Goal: Task Accomplishment & Management: Manage account settings

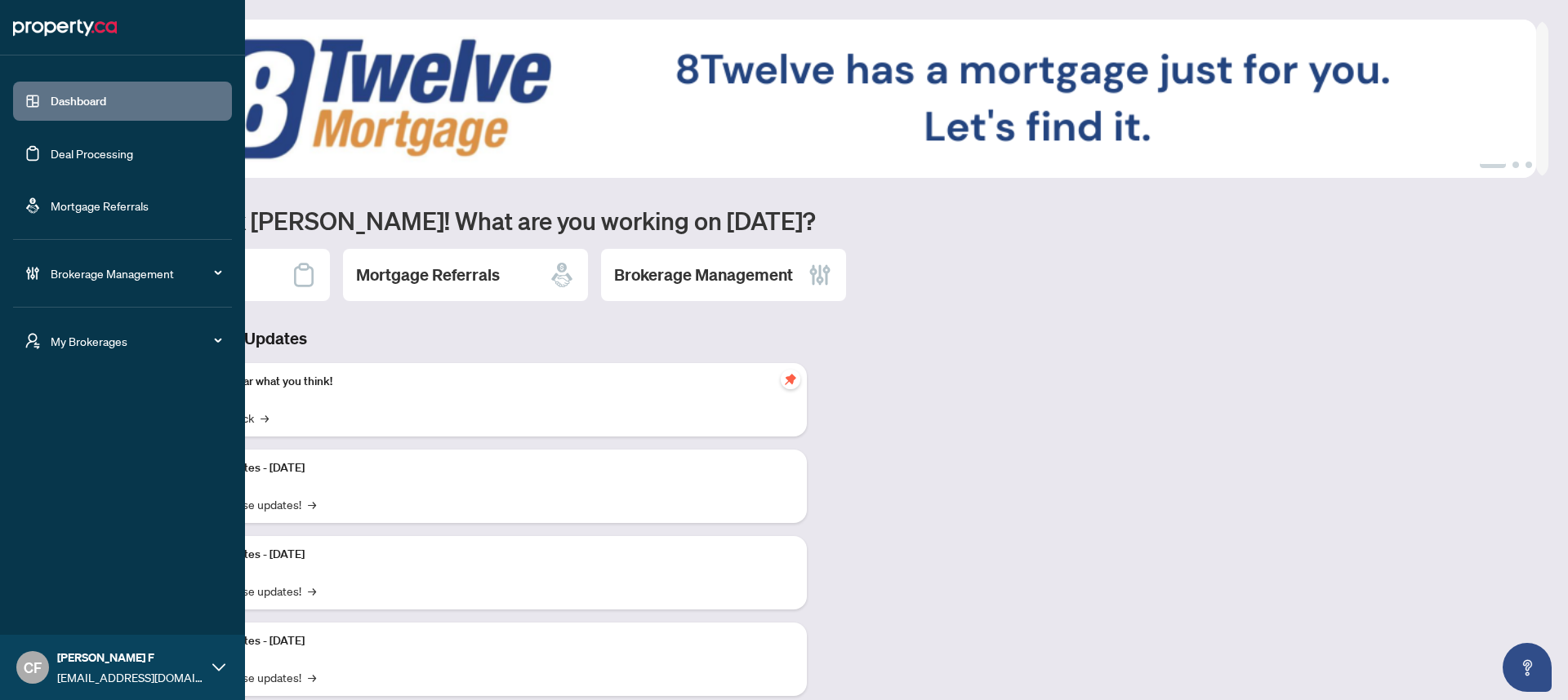
click at [83, 672] on span "[EMAIL_ADDRESS][DOMAIN_NAME]" at bounding box center [131, 677] width 147 height 18
click at [96, 675] on span "[EMAIL_ADDRESS][DOMAIN_NAME]" at bounding box center [131, 677] width 147 height 18
click at [126, 358] on div "My Brokerages" at bounding box center [122, 341] width 219 height 39
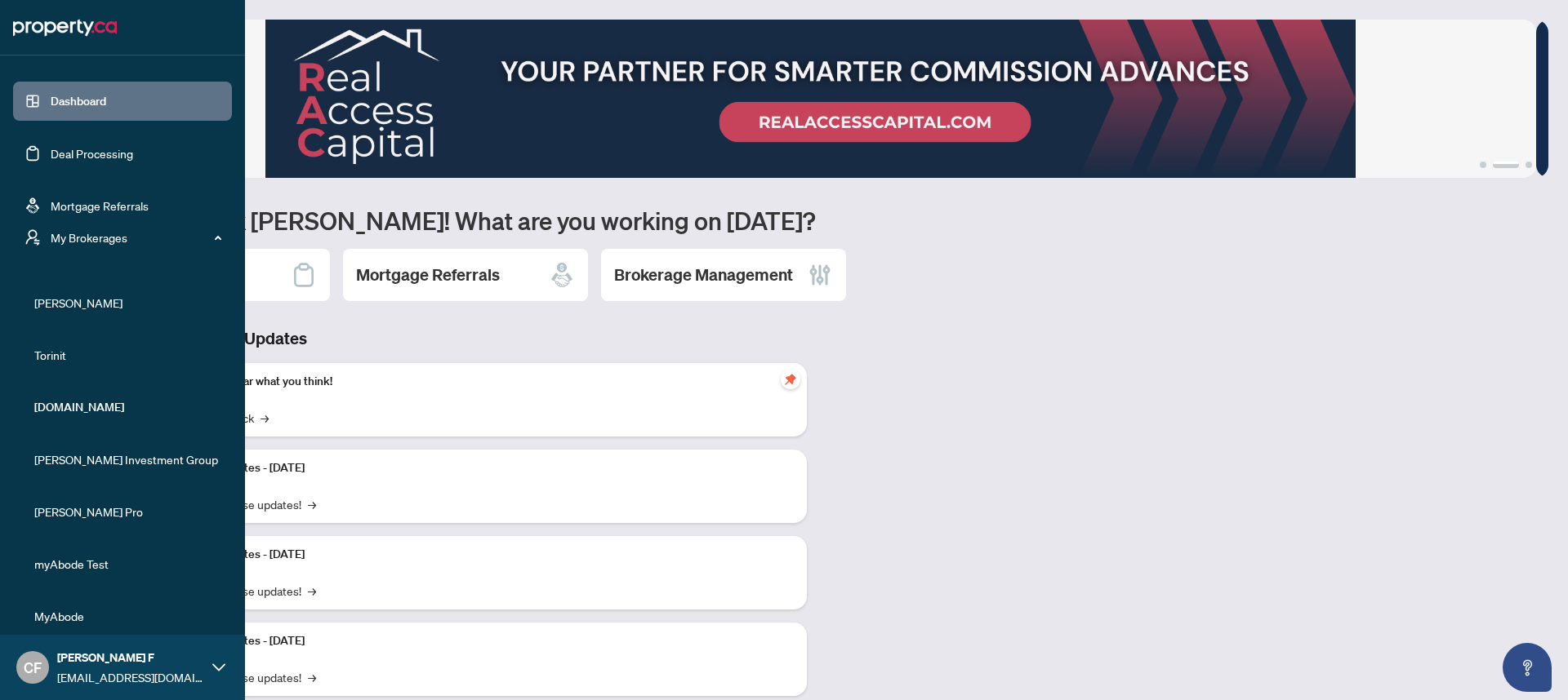
scroll to position [46, 0]
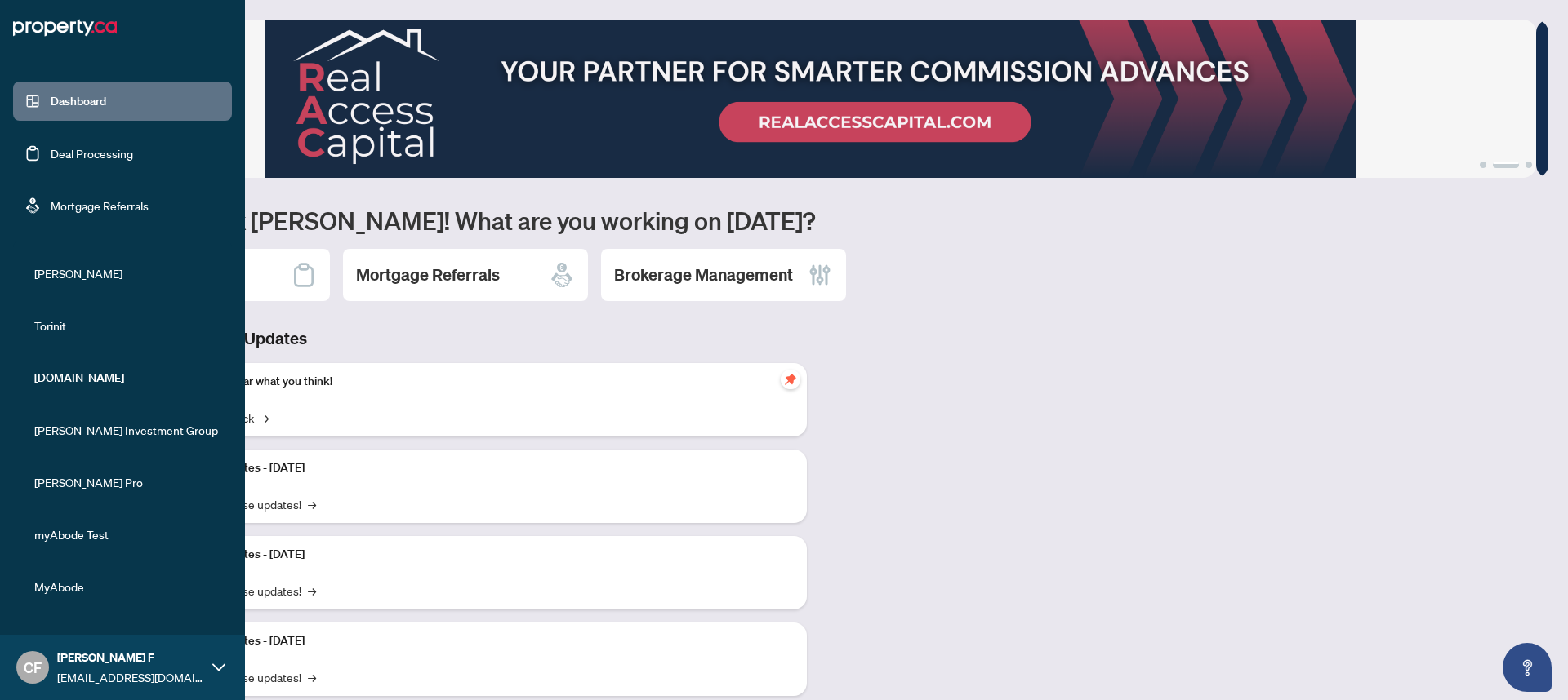
click at [105, 540] on span "myAbode Test" at bounding box center [127, 534] width 186 height 18
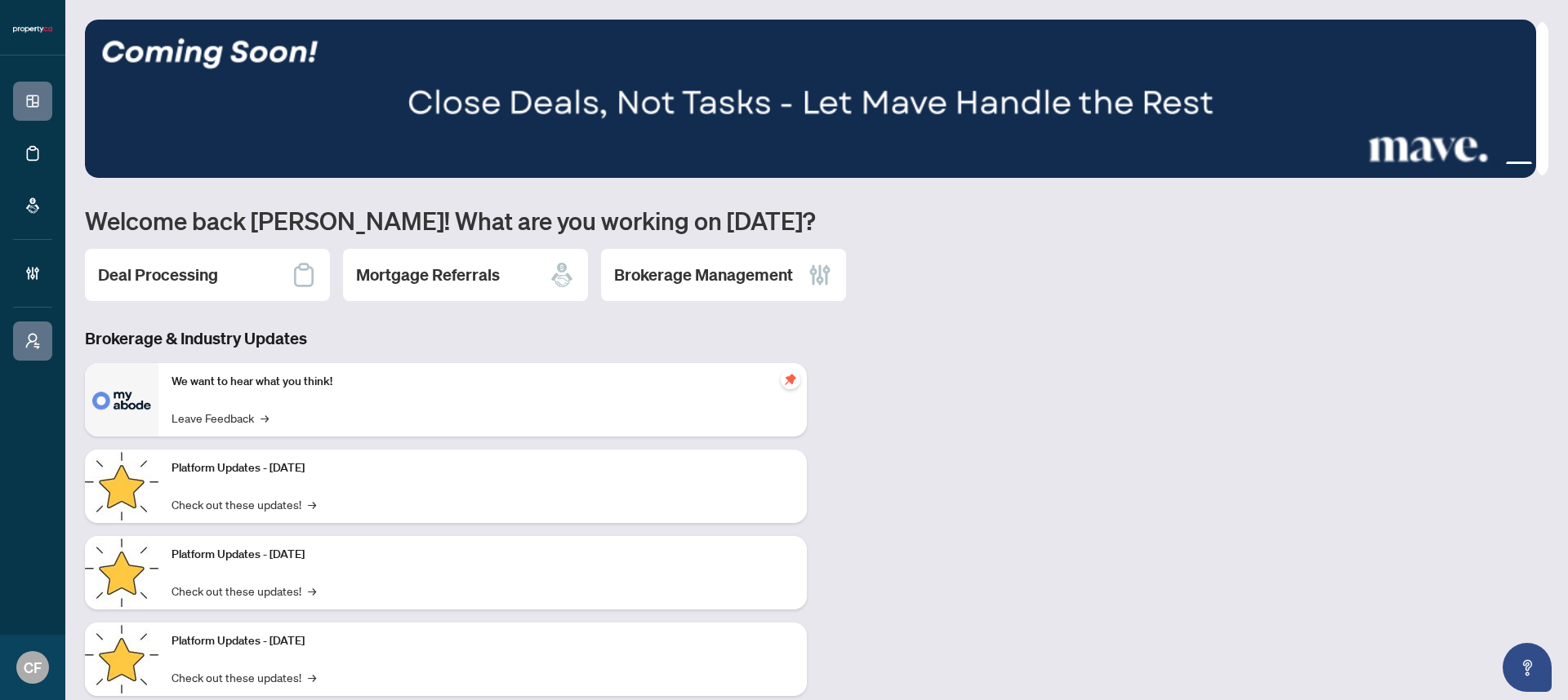
scroll to position [0, 0]
click at [694, 277] on h2 "Brokerage Management" at bounding box center [703, 274] width 179 height 23
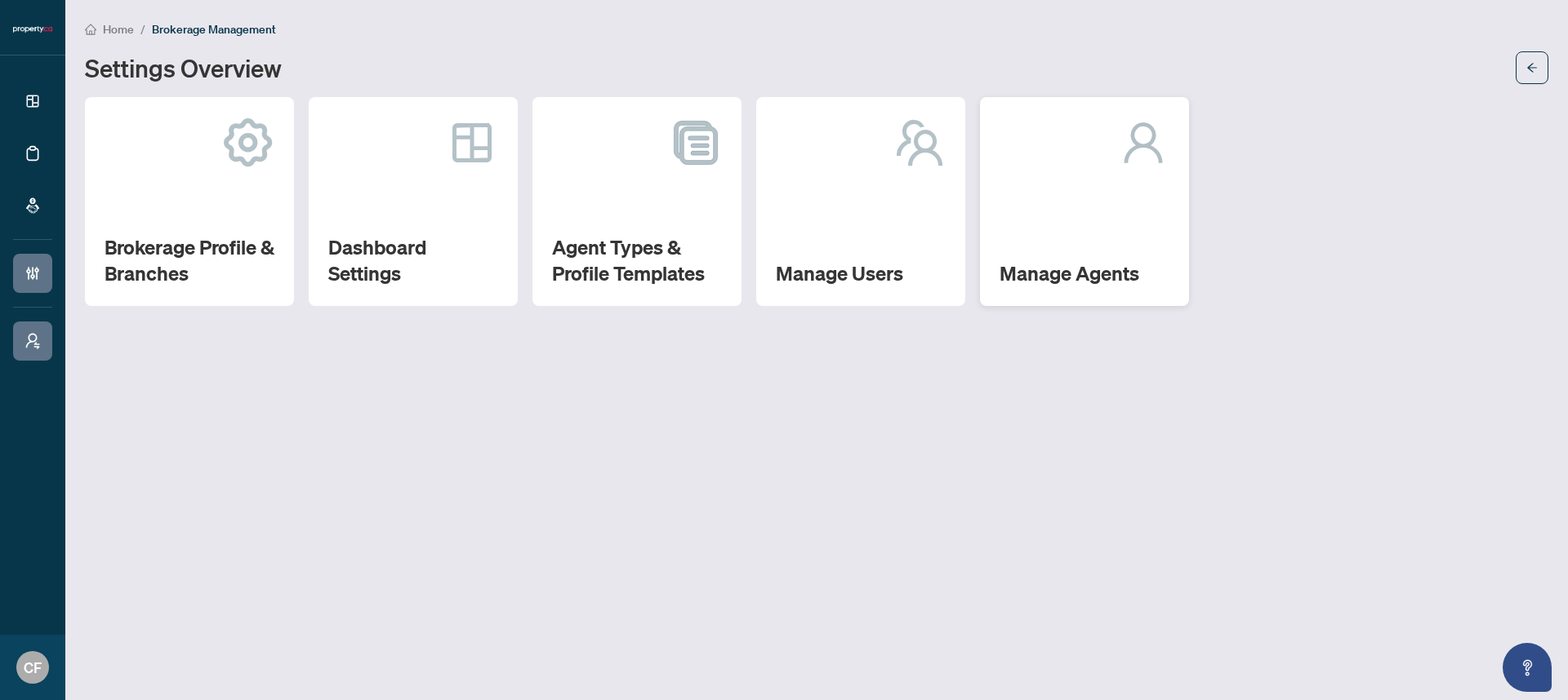
click at [1101, 239] on div "Manage Agents" at bounding box center [1084, 201] width 209 height 209
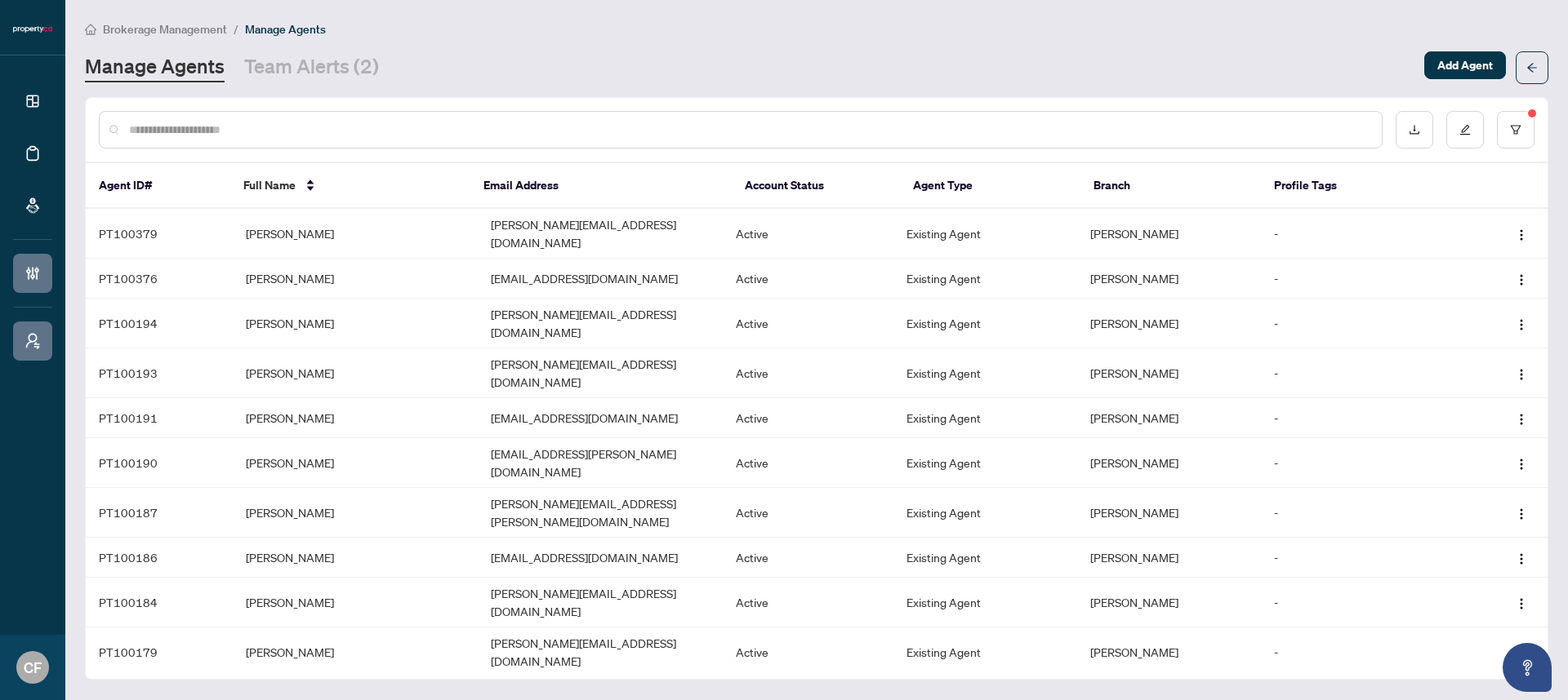
click at [445, 122] on input "text" at bounding box center [749, 129] width 1240 height 18
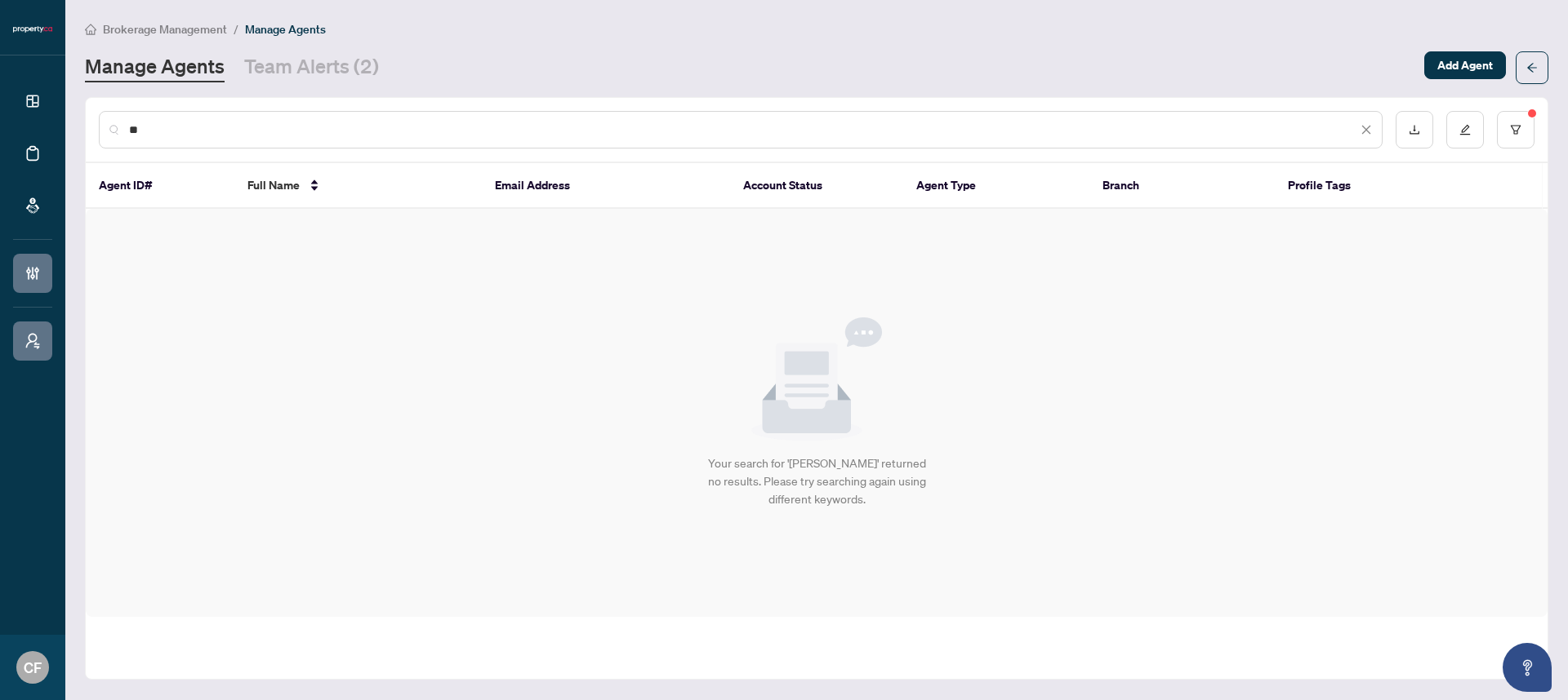
type input "*"
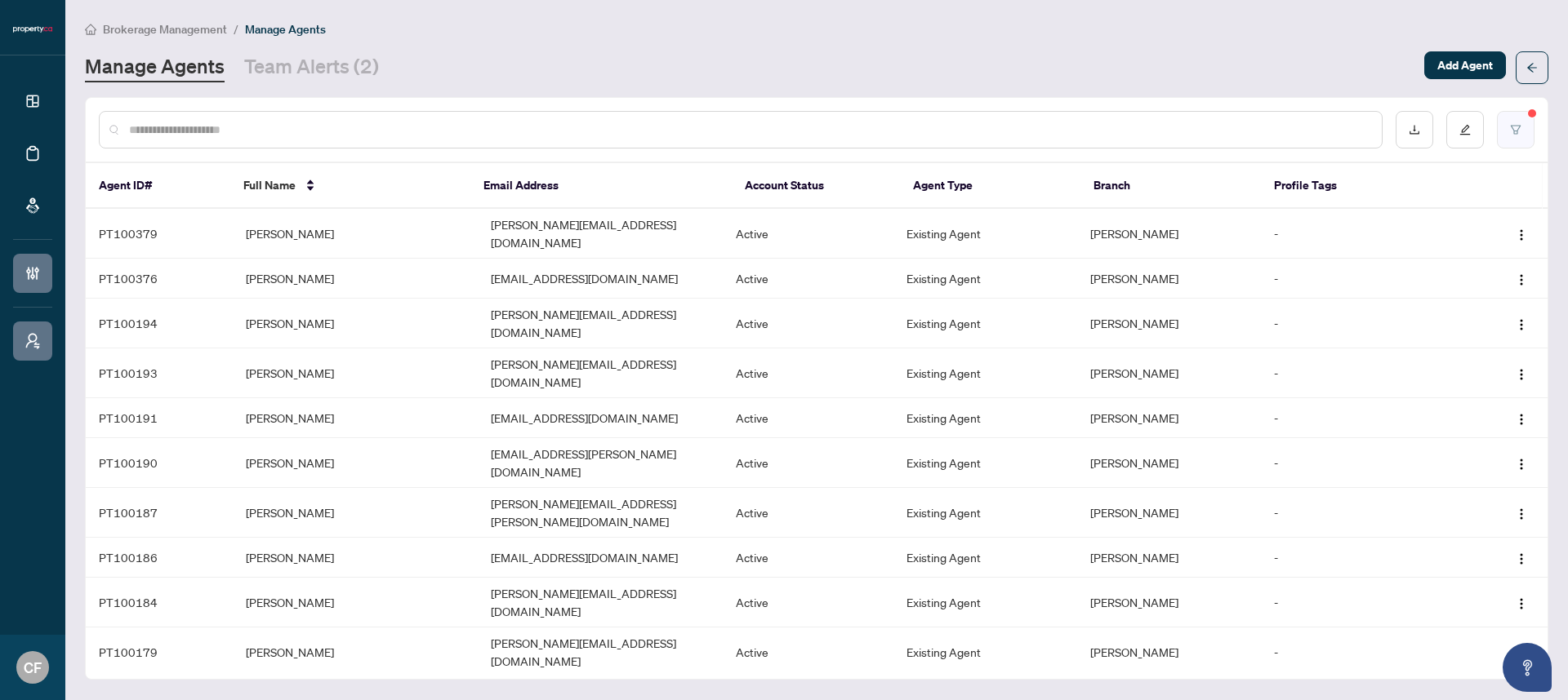
click at [1519, 133] on icon "filter" at bounding box center [1515, 130] width 11 height 11
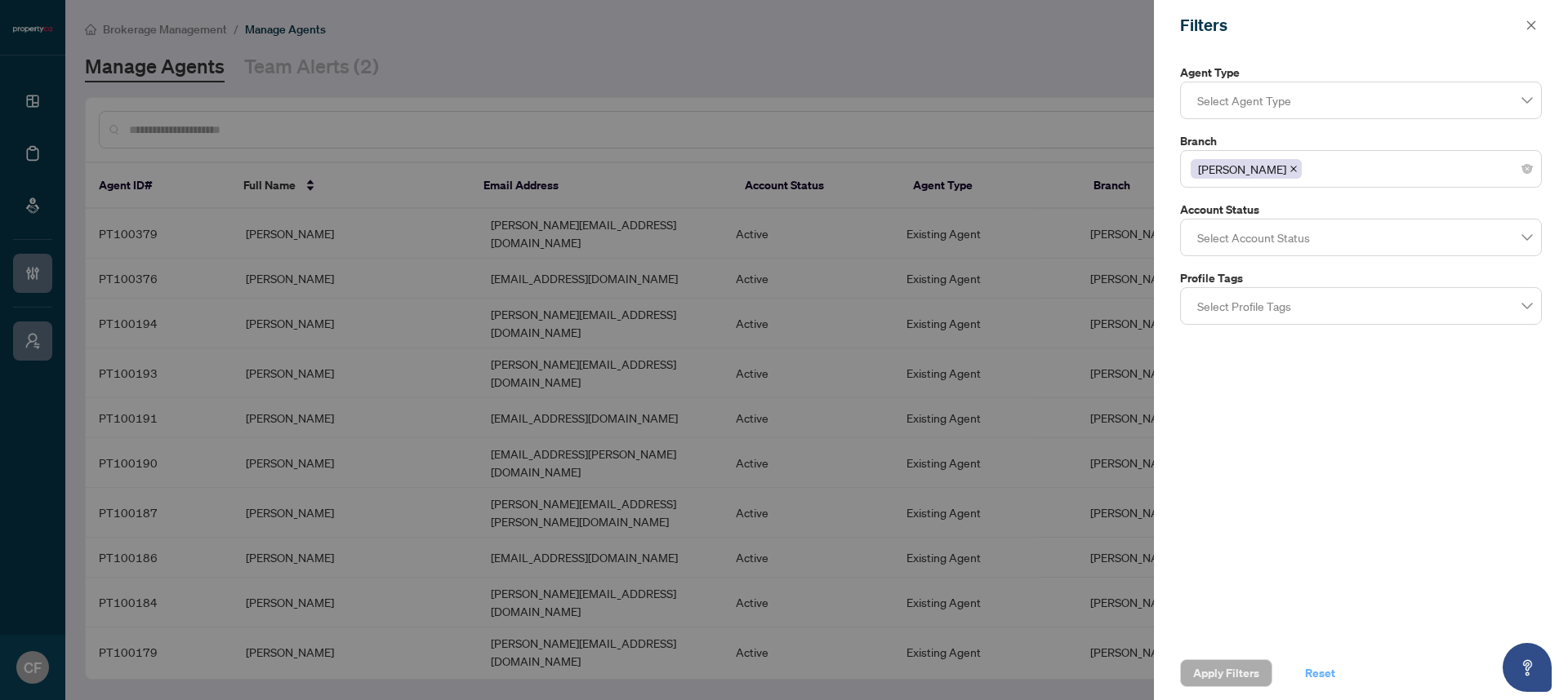
click at [1334, 675] on button "Reset" at bounding box center [1319, 673] width 57 height 28
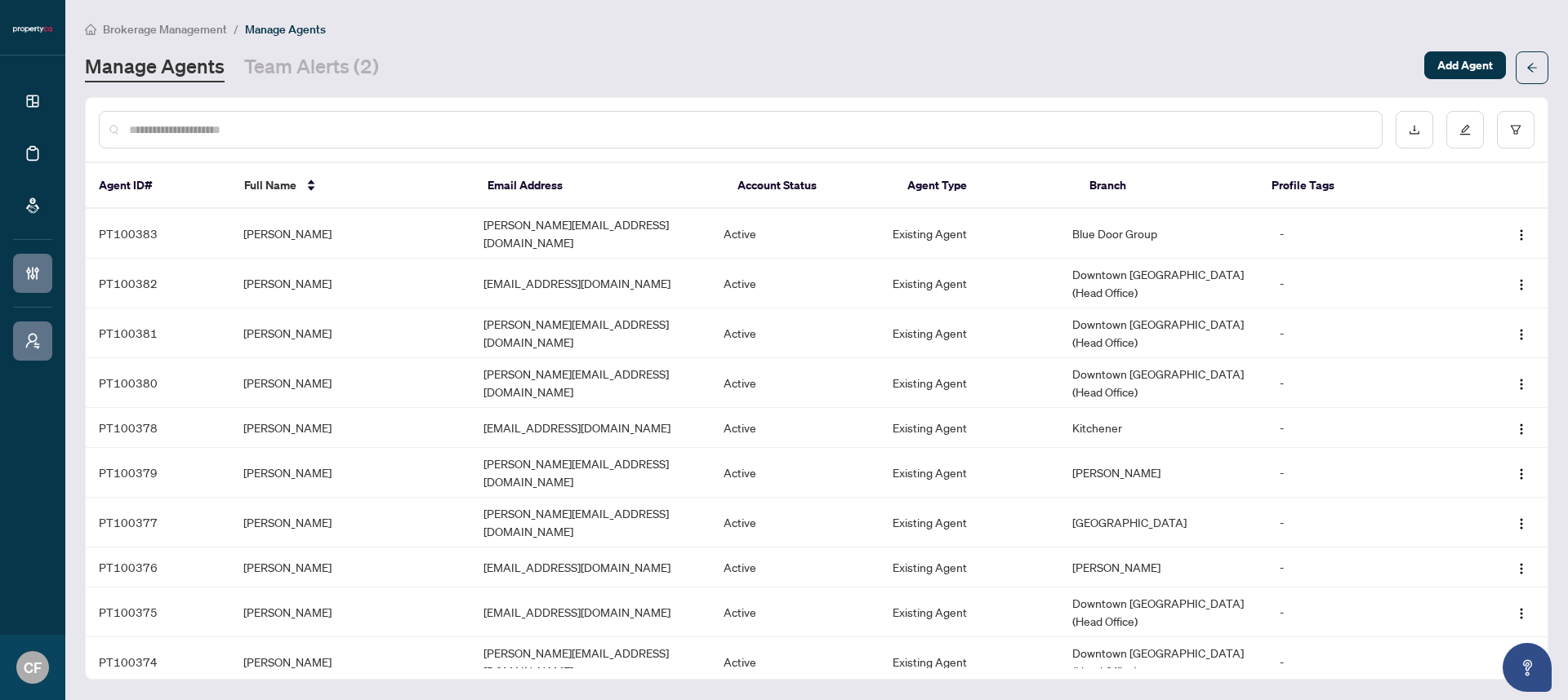
click at [684, 134] on input "text" at bounding box center [749, 129] width 1240 height 18
click at [688, 128] on input "text" at bounding box center [749, 129] width 1240 height 18
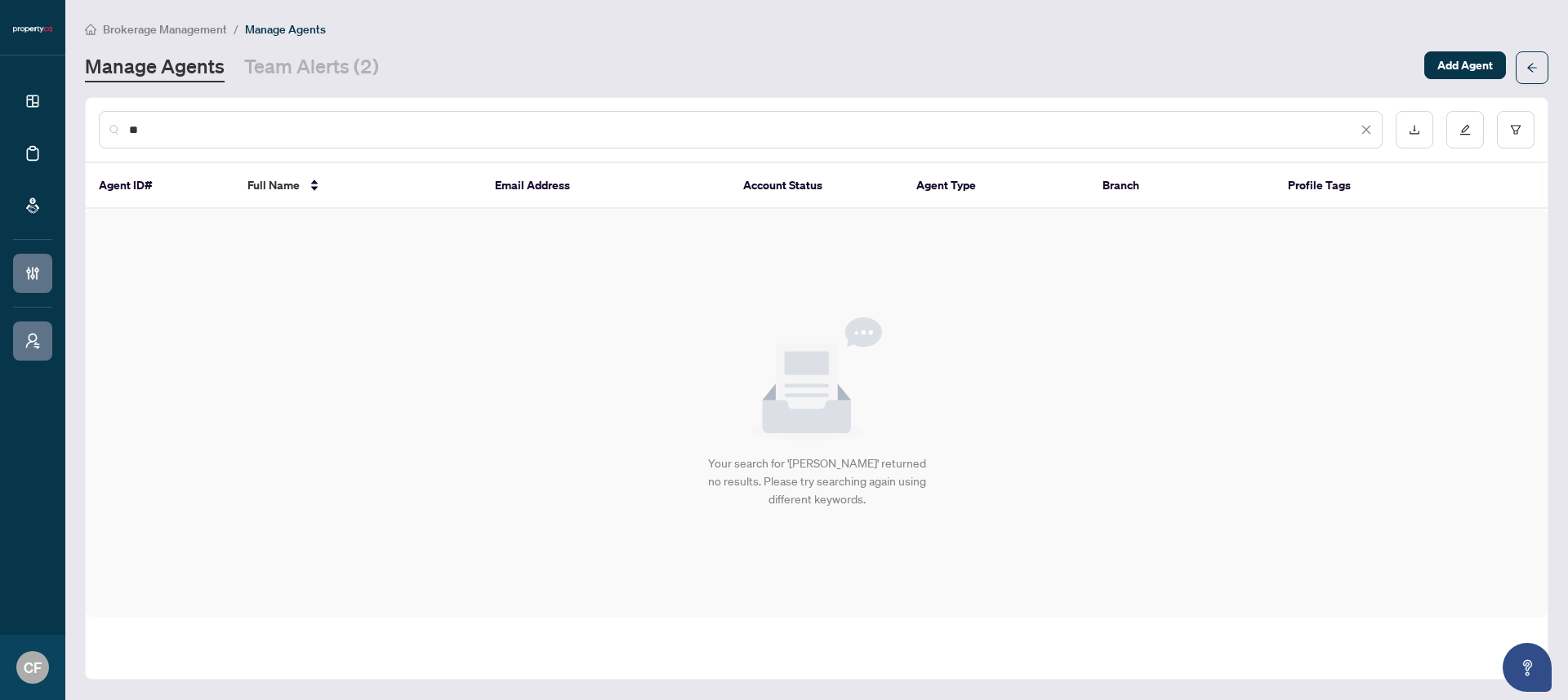
type input "*"
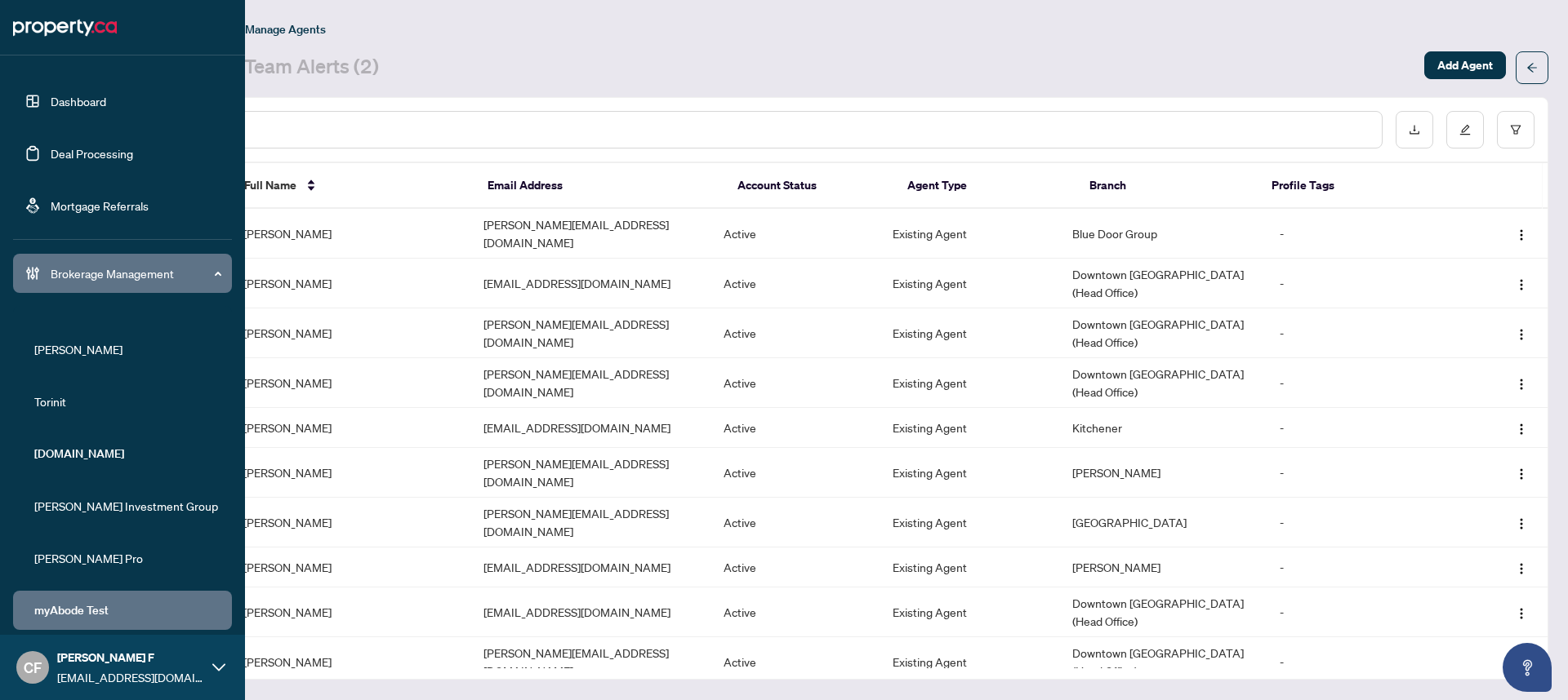
scroll to position [248, 0]
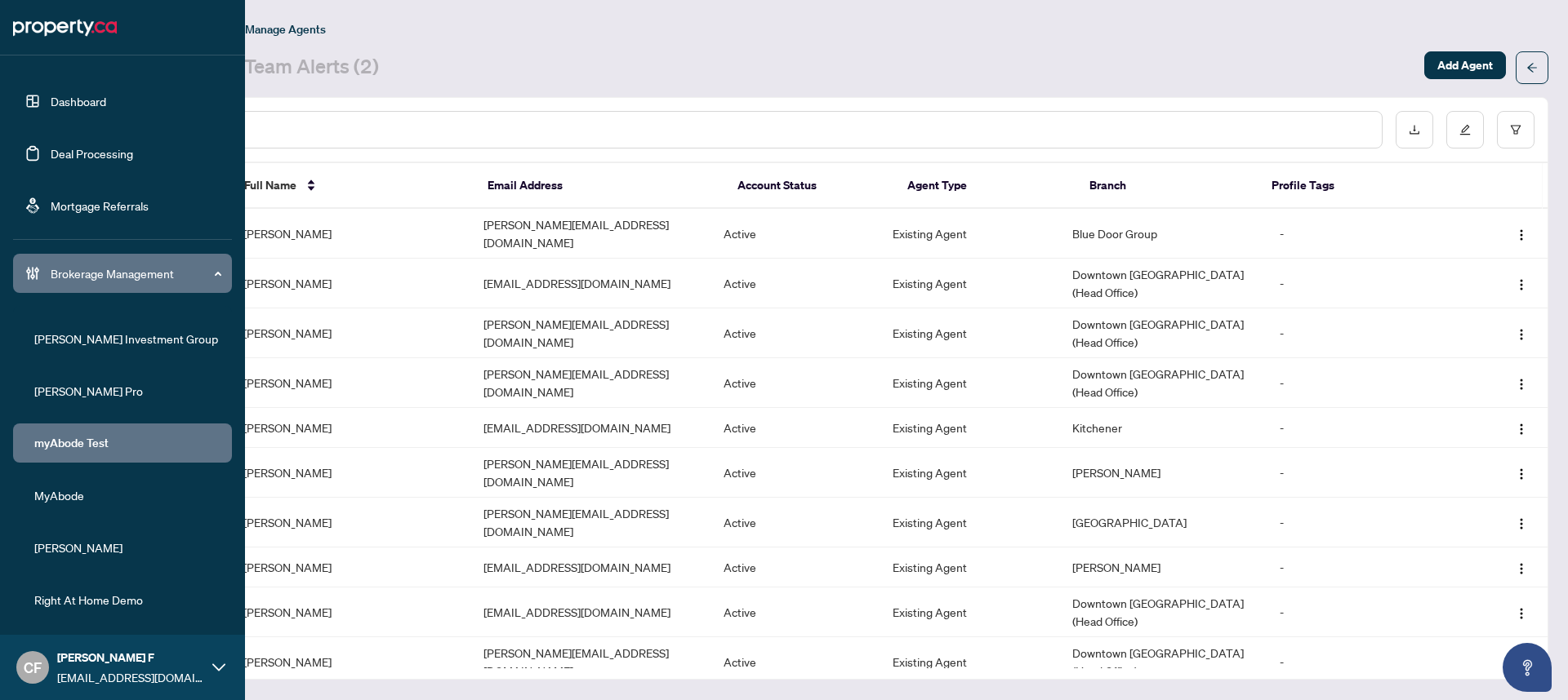
click at [98, 445] on span "myAbode Test" at bounding box center [127, 442] width 186 height 18
